Goal: Information Seeking & Learning: Learn about a topic

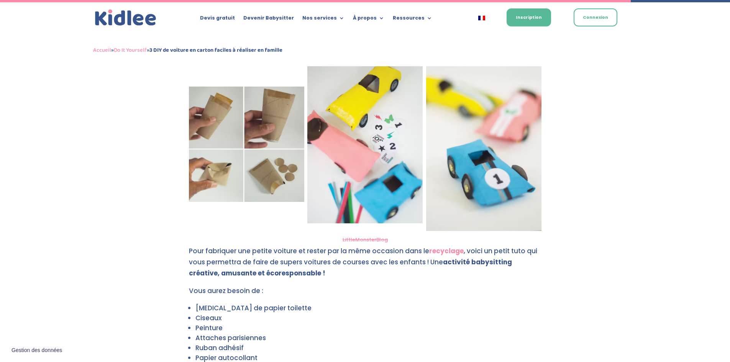
scroll to position [1588, 0]
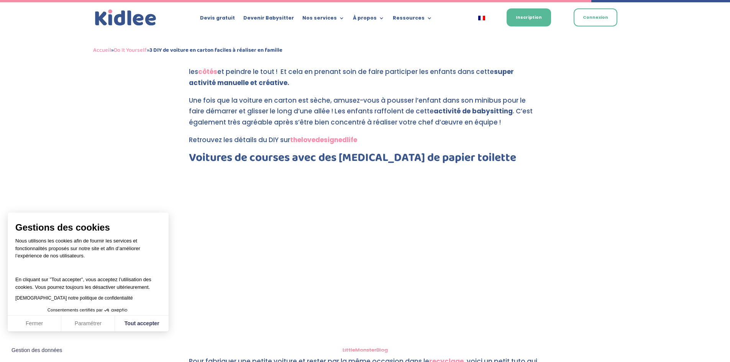
scroll to position [1512, 0]
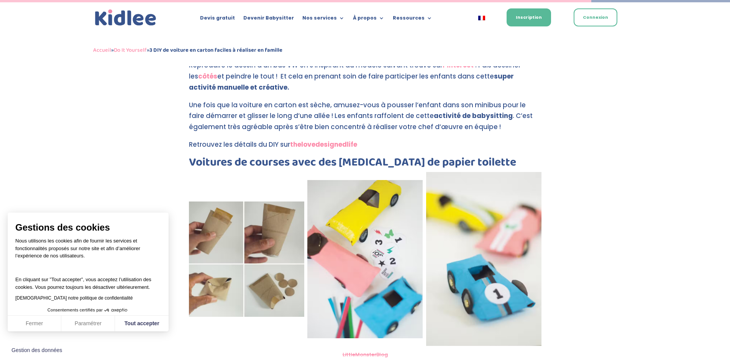
click at [208, 240] on img at bounding box center [246, 258] width 115 height 115
click at [146, 324] on button "Tout accepter" at bounding box center [142, 324] width 54 height 16
checkbox input "true"
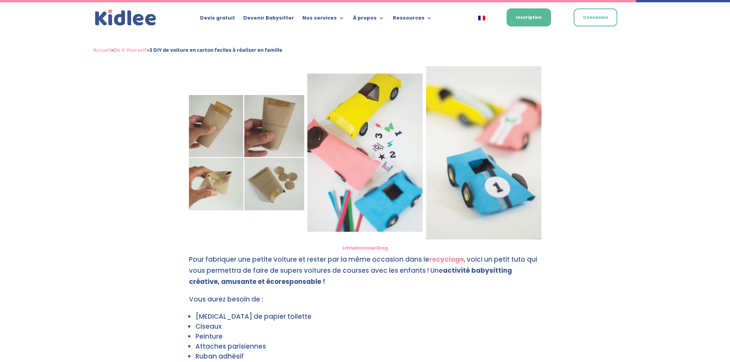
scroll to position [1627, 0]
